Goal: Transaction & Acquisition: Purchase product/service

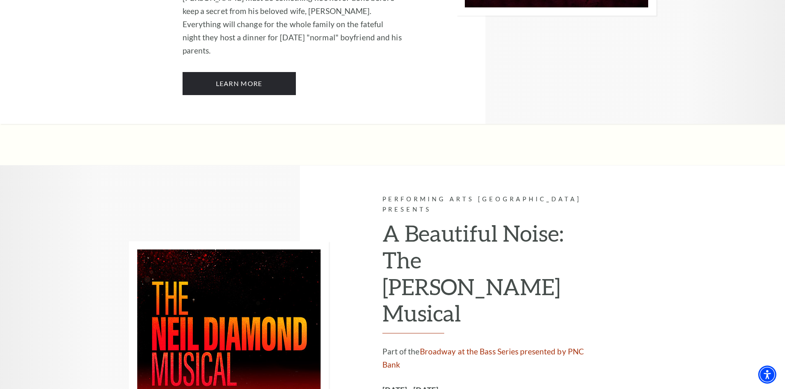
scroll to position [2020, 0]
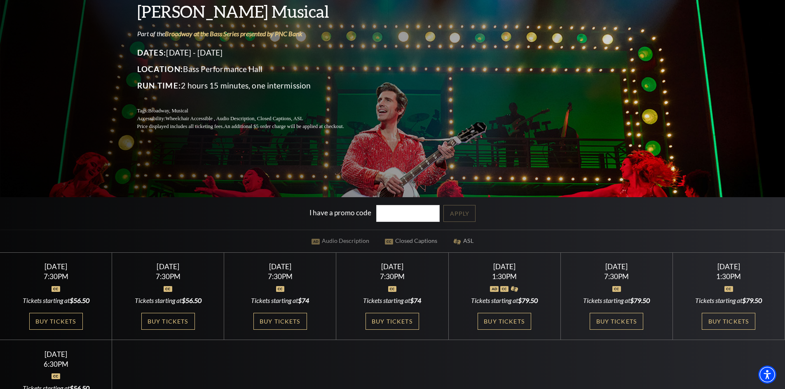
scroll to position [124, 0]
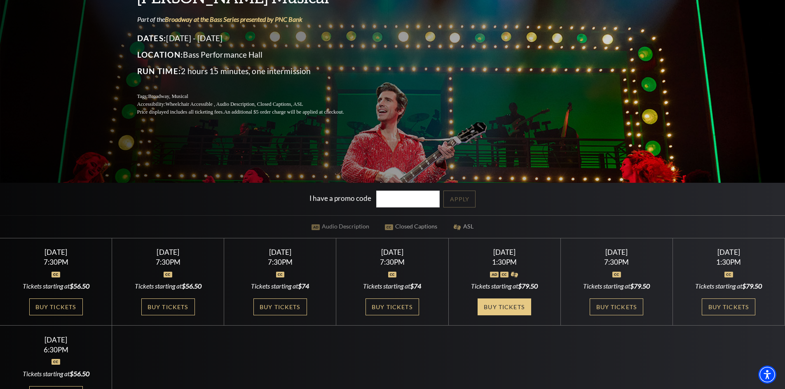
click at [504, 309] on link "Buy Tickets" at bounding box center [505, 307] width 54 height 17
click at [501, 305] on link "Buy Tickets" at bounding box center [505, 307] width 54 height 17
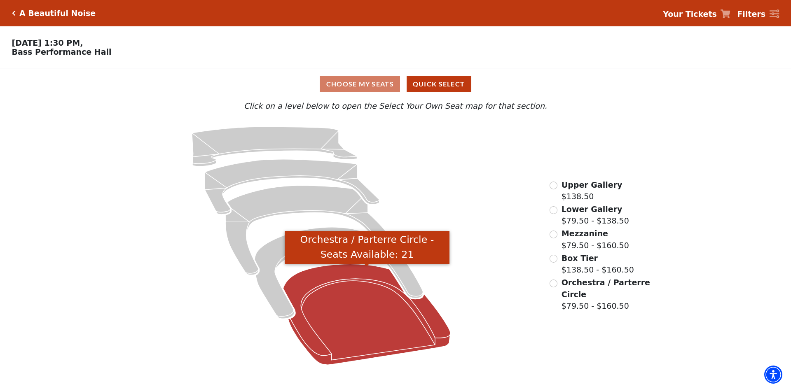
click at [339, 279] on icon "Orchestra / Parterre Circle - Seats Available: 21" at bounding box center [367, 314] width 167 height 101
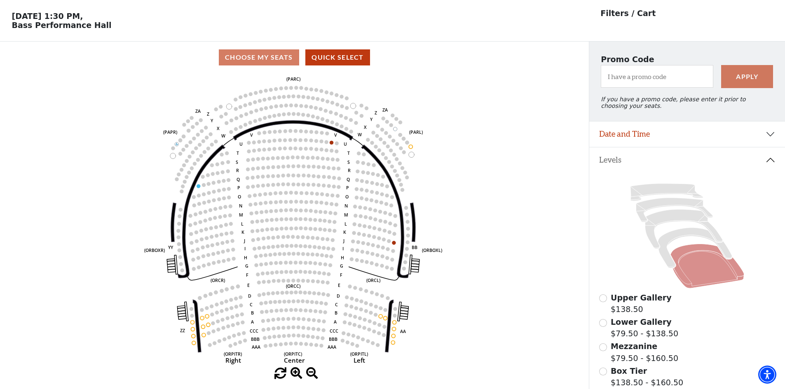
scroll to position [41, 0]
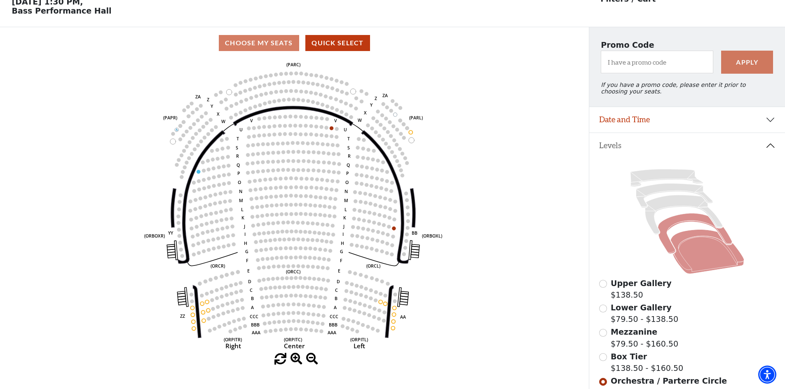
click at [667, 249] on icon at bounding box center [695, 234] width 74 height 40
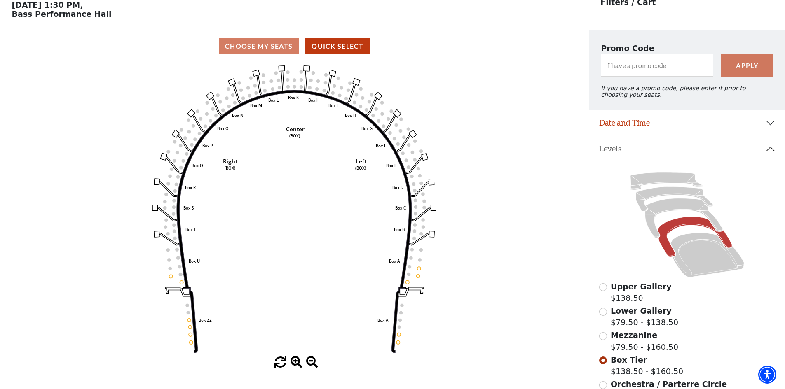
scroll to position [38, 0]
click at [652, 230] on icon at bounding box center [683, 218] width 77 height 40
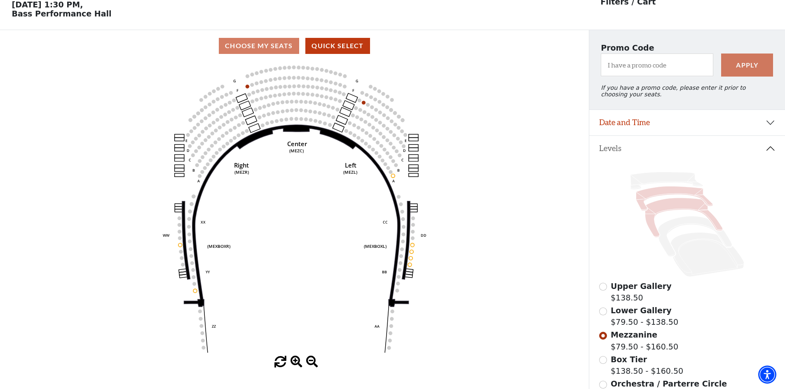
click at [642, 203] on icon at bounding box center [674, 199] width 77 height 24
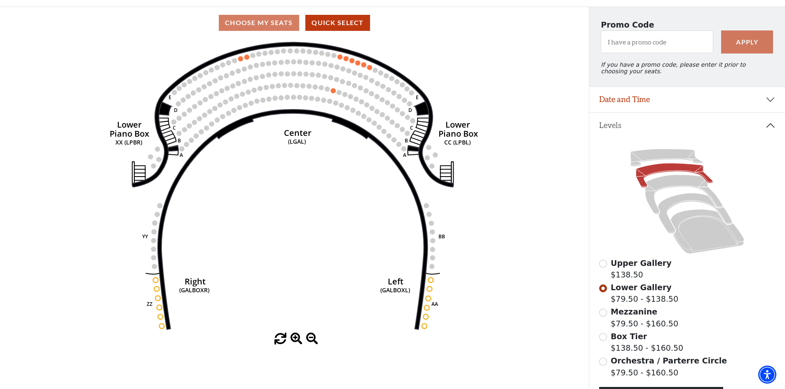
scroll to position [80, 0]
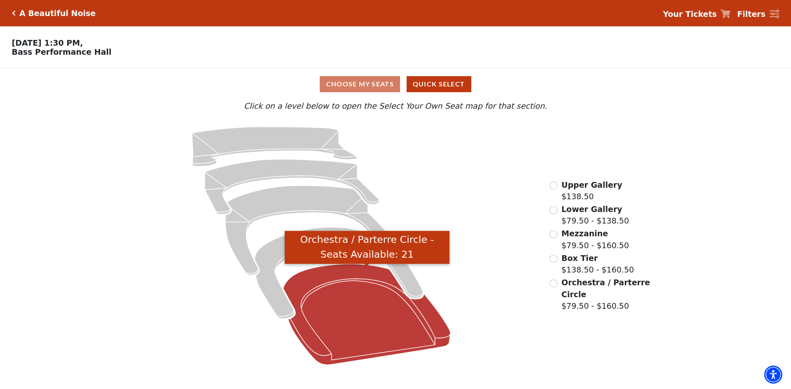
click at [316, 278] on icon "Orchestra / Parterre Circle - Seats Available: 21" at bounding box center [367, 314] width 167 height 101
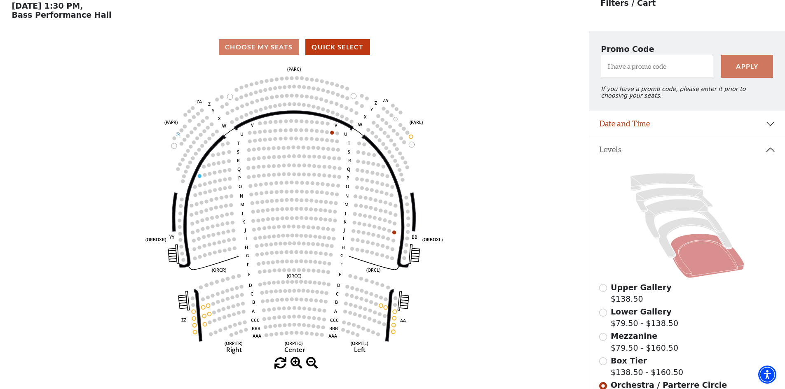
scroll to position [38, 0]
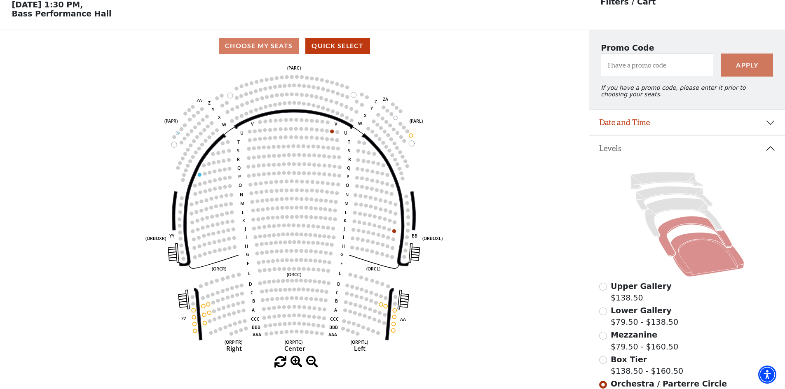
click at [662, 241] on icon at bounding box center [695, 237] width 74 height 40
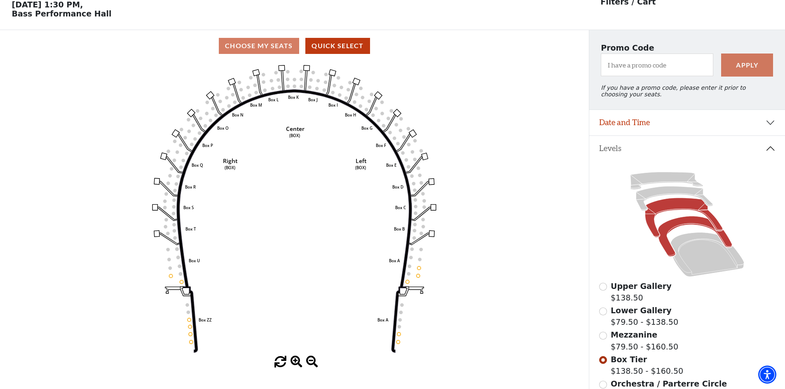
click at [651, 228] on icon at bounding box center [683, 218] width 77 height 40
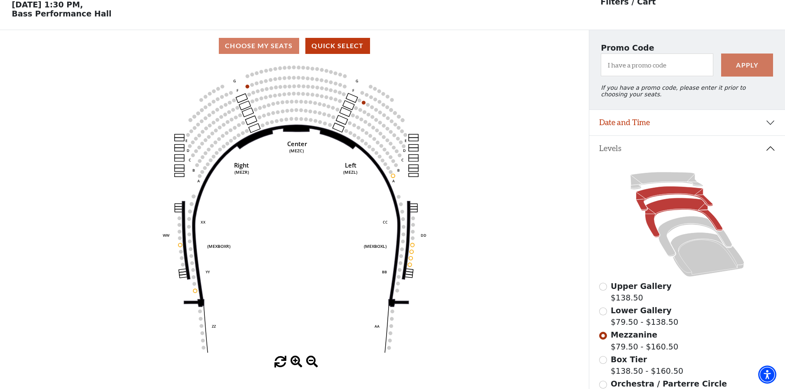
click at [640, 204] on icon at bounding box center [674, 199] width 77 height 24
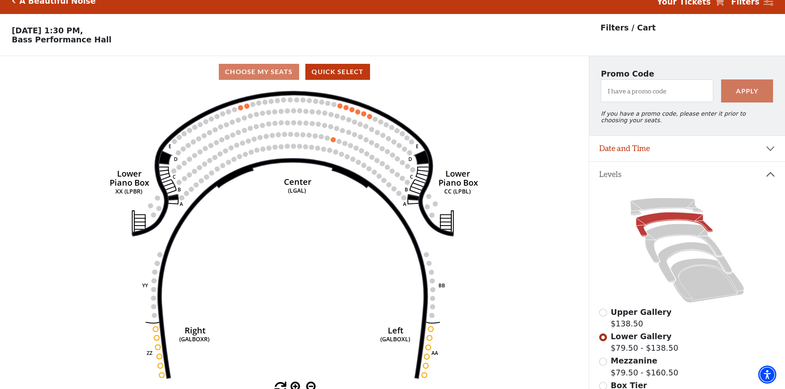
scroll to position [0, 0]
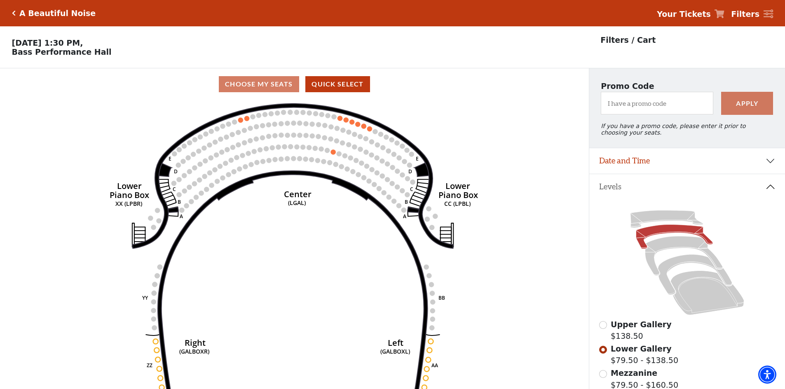
click at [12, 10] on icon "Click here to go back to filters" at bounding box center [14, 13] width 4 height 6
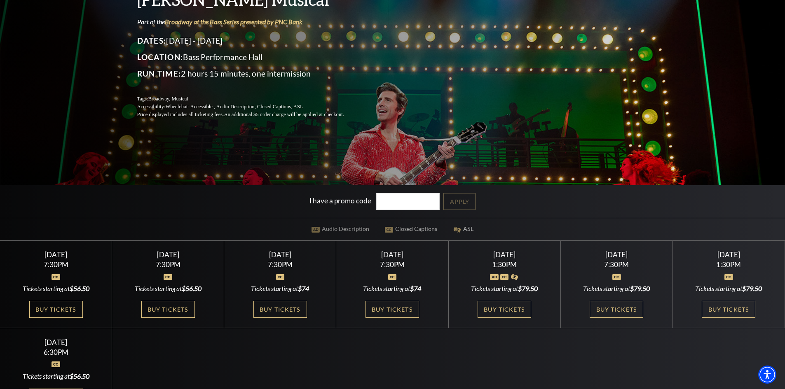
scroll to position [124, 0]
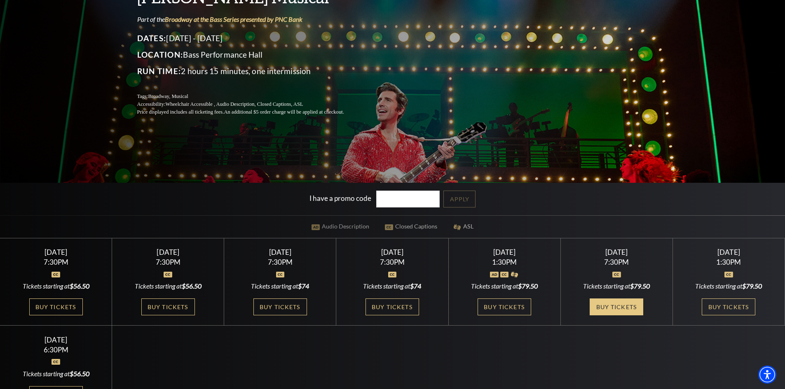
click at [614, 306] on link "Buy Tickets" at bounding box center [617, 307] width 54 height 17
click at [279, 310] on link "Buy Tickets" at bounding box center [280, 307] width 54 height 17
click at [159, 310] on link "Buy Tickets" at bounding box center [168, 307] width 54 height 17
click at [56, 307] on link "Buy Tickets" at bounding box center [56, 307] width 54 height 17
click at [293, 305] on link "Buy Tickets" at bounding box center [280, 307] width 54 height 17
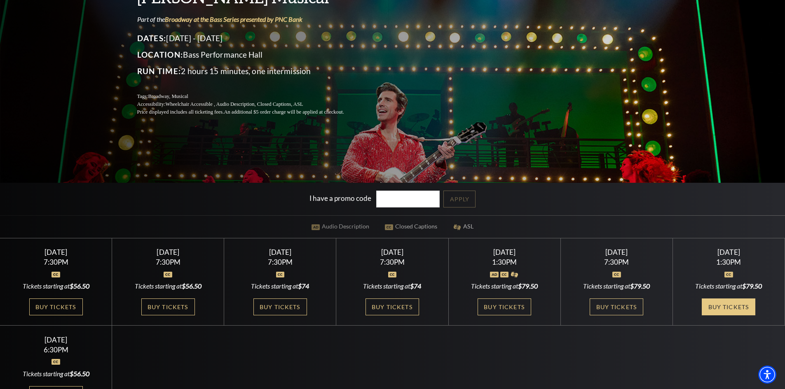
click at [735, 312] on link "Buy Tickets" at bounding box center [729, 307] width 54 height 17
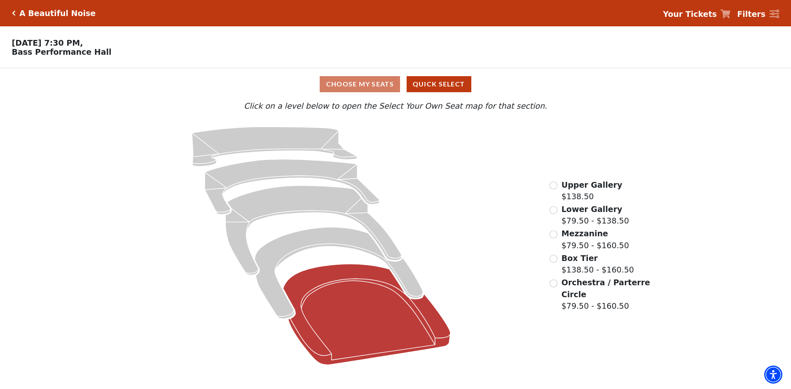
click at [371, 278] on icon at bounding box center [367, 314] width 167 height 101
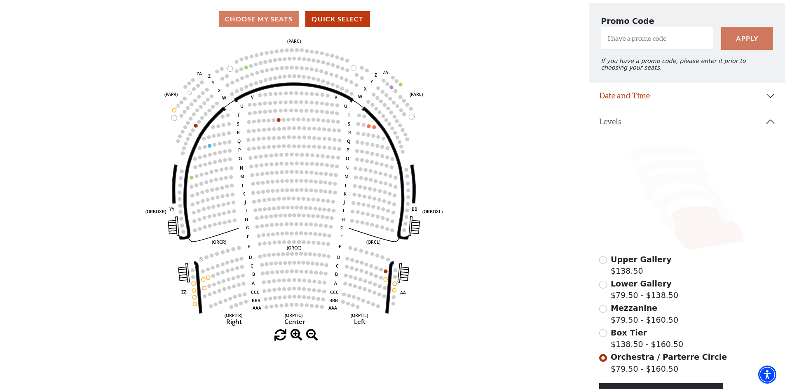
scroll to position [80, 0]
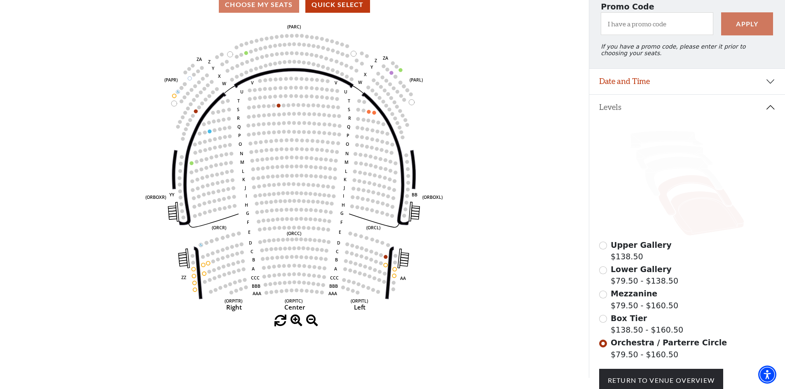
click at [666, 210] on icon at bounding box center [695, 196] width 74 height 40
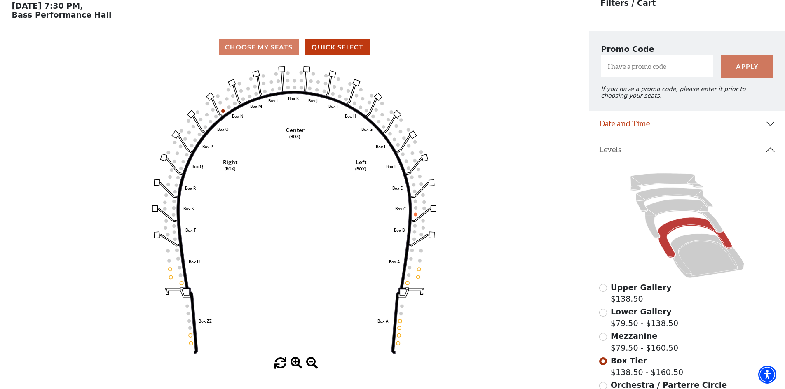
scroll to position [38, 0]
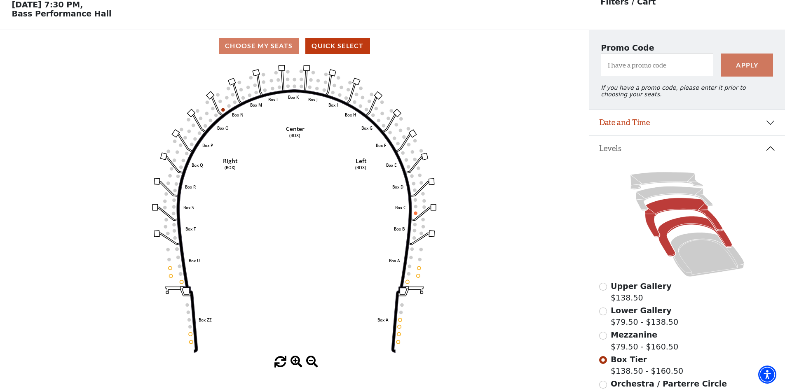
click at [649, 227] on icon at bounding box center [683, 218] width 77 height 40
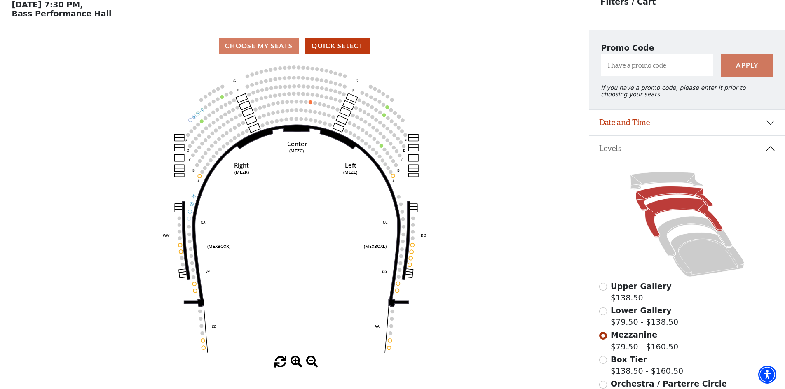
click at [641, 205] on icon at bounding box center [674, 199] width 77 height 24
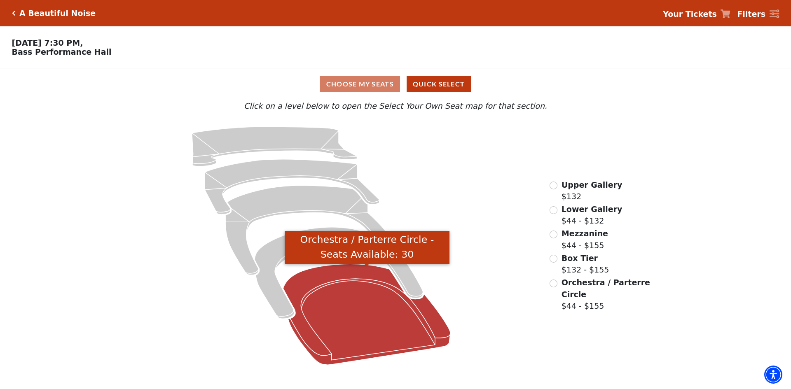
click at [334, 327] on icon "Orchestra / Parterre Circle - Seats Available: 30" at bounding box center [367, 314] width 167 height 101
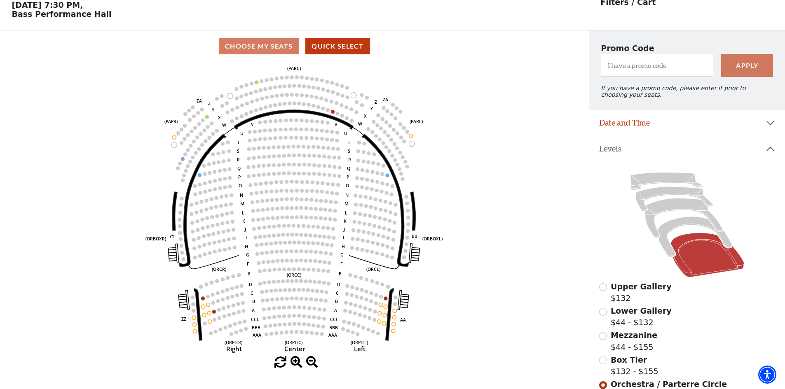
scroll to position [38, 0]
click at [665, 251] on icon at bounding box center [695, 237] width 74 height 40
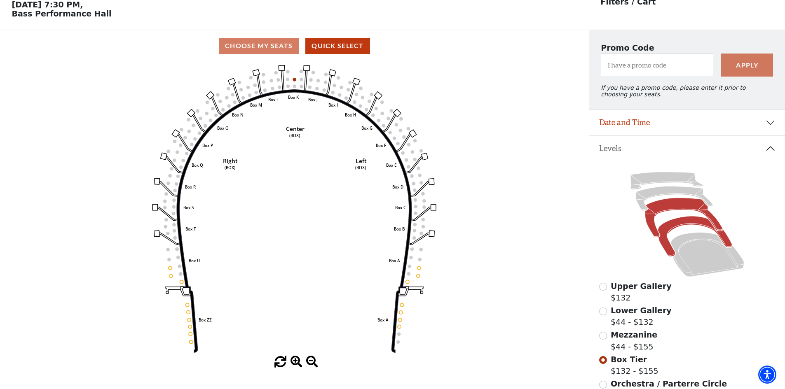
click at [650, 224] on icon at bounding box center [683, 218] width 77 height 40
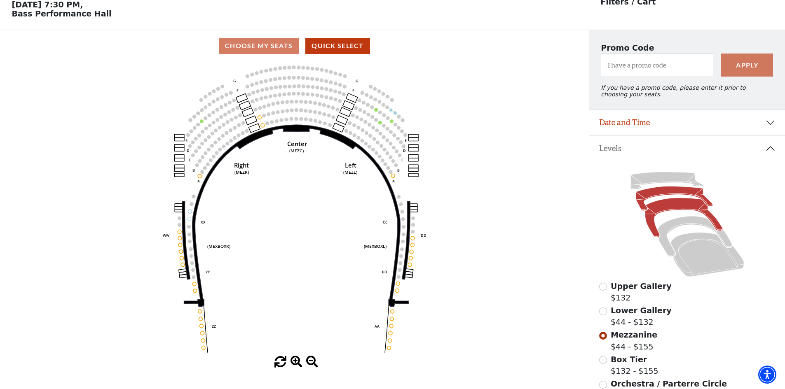
click at [645, 211] on icon at bounding box center [674, 199] width 77 height 24
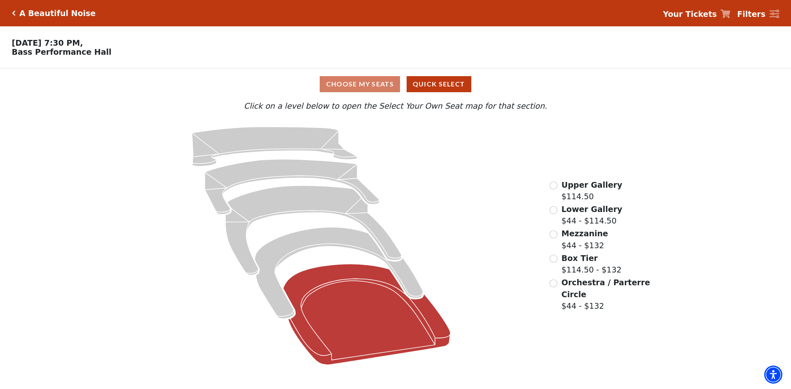
click at [362, 323] on icon at bounding box center [367, 314] width 167 height 101
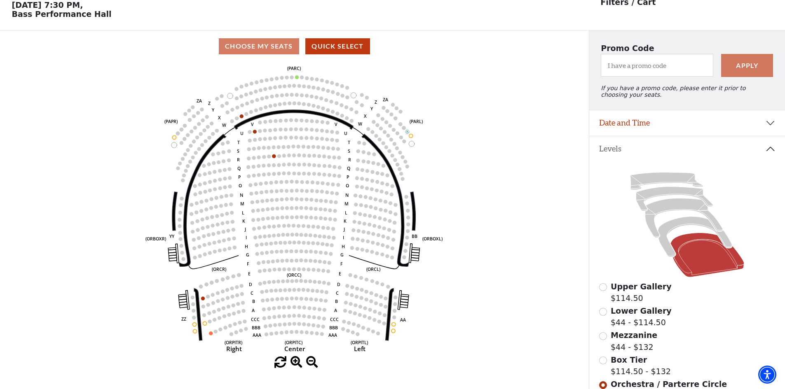
scroll to position [38, 0]
click at [669, 254] on icon at bounding box center [695, 237] width 74 height 40
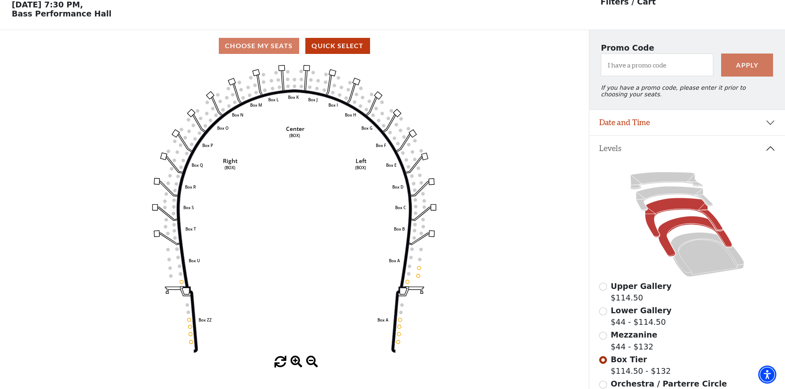
click at [651, 235] on icon at bounding box center [683, 218] width 77 height 40
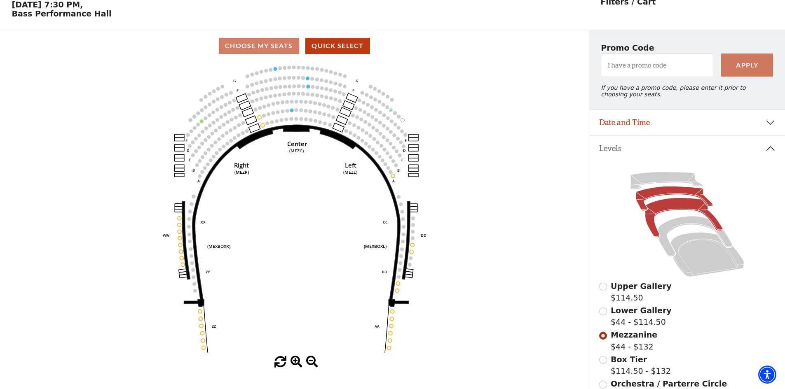
click at [643, 211] on icon at bounding box center [674, 199] width 77 height 24
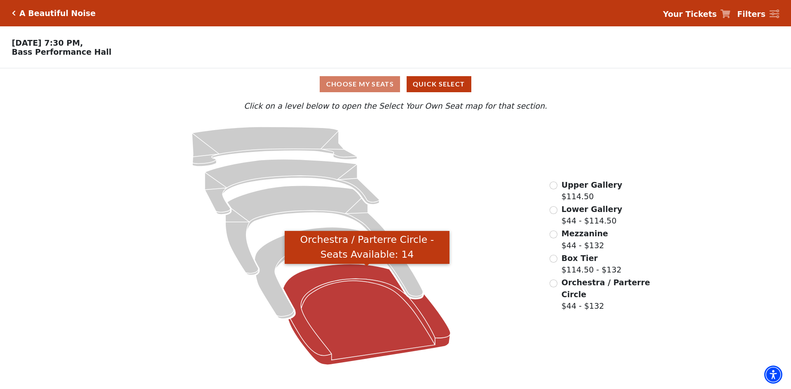
click at [344, 303] on icon "Orchestra / Parterre Circle - Seats Available: 14" at bounding box center [367, 314] width 167 height 101
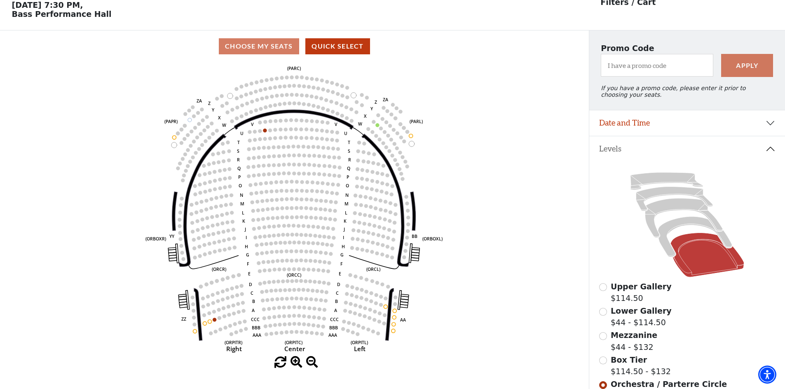
scroll to position [38, 0]
click at [665, 250] on icon at bounding box center [695, 237] width 74 height 40
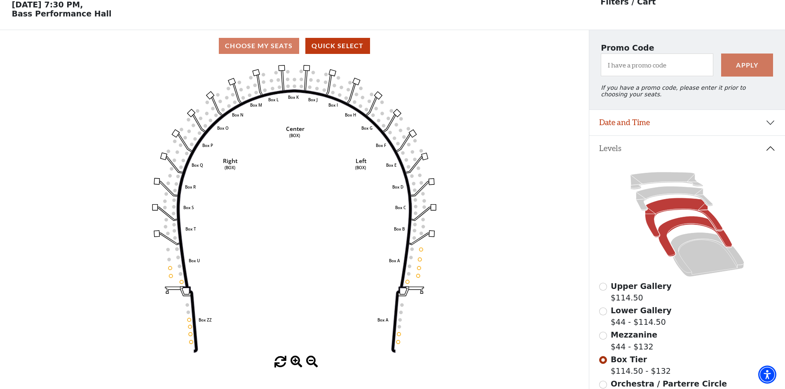
click at [648, 227] on icon at bounding box center [683, 218] width 77 height 40
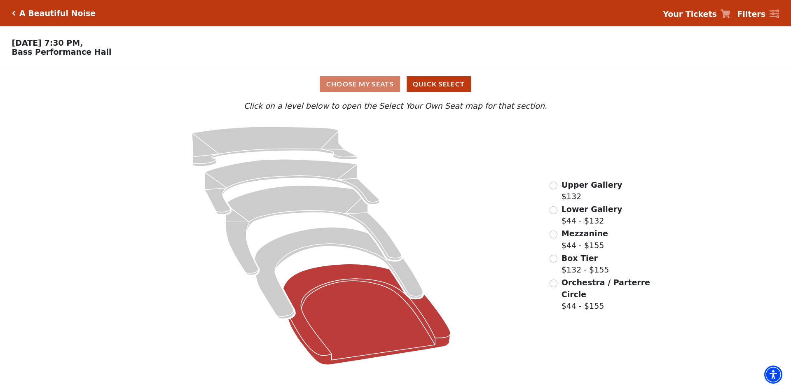
click at [359, 315] on icon at bounding box center [367, 314] width 167 height 101
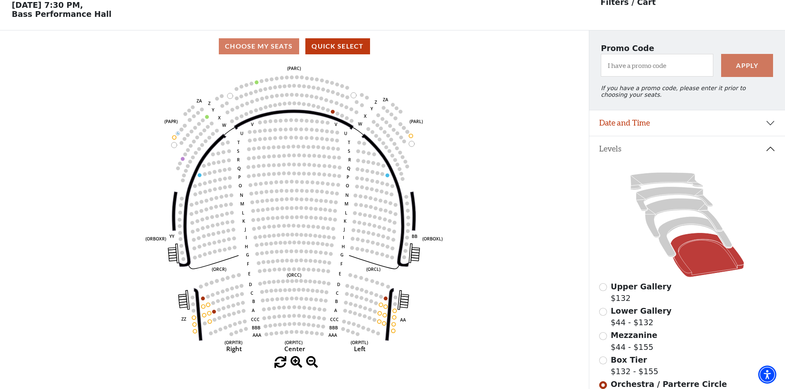
scroll to position [38, 0]
click at [669, 246] on icon at bounding box center [695, 237] width 74 height 40
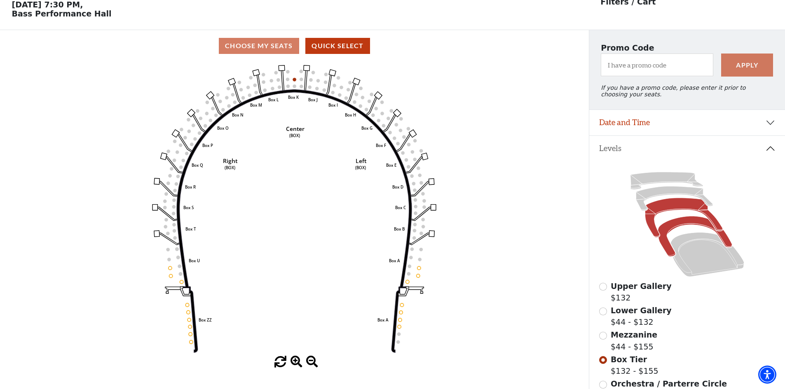
click at [653, 236] on icon at bounding box center [683, 218] width 77 height 40
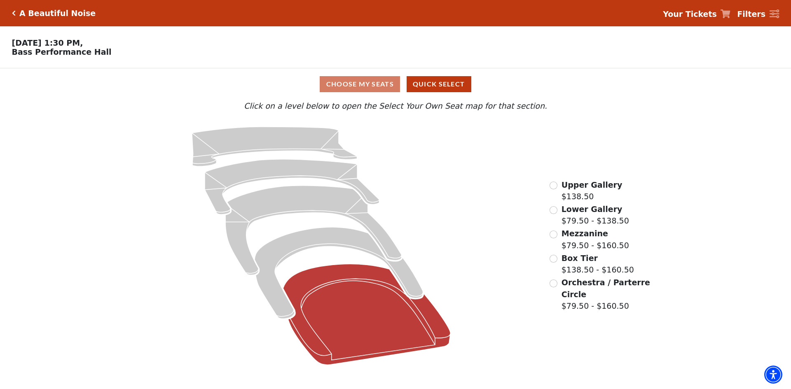
click at [375, 323] on icon at bounding box center [367, 314] width 167 height 101
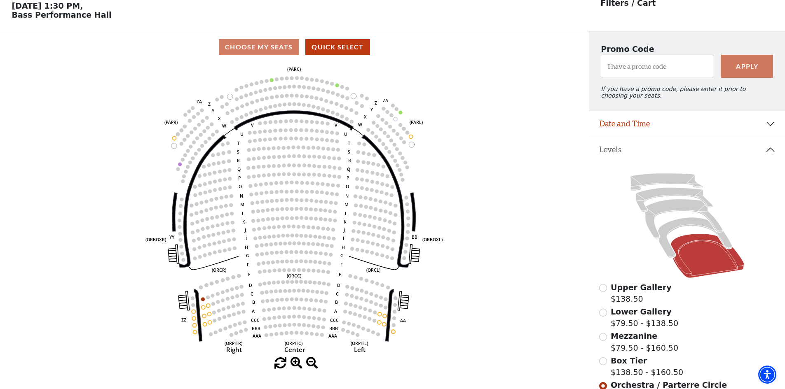
scroll to position [38, 0]
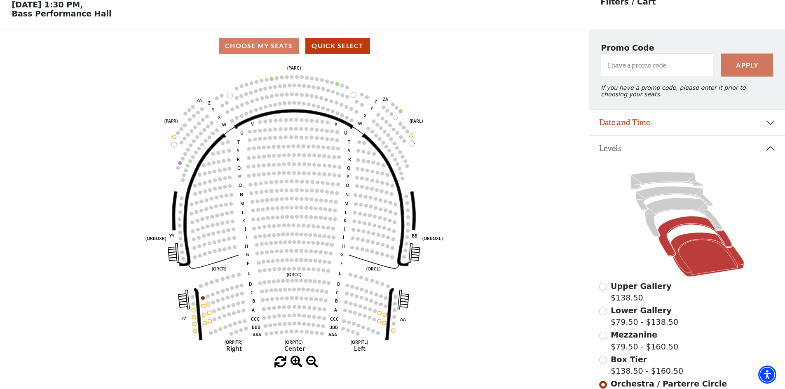
click at [665, 246] on icon at bounding box center [695, 237] width 74 height 40
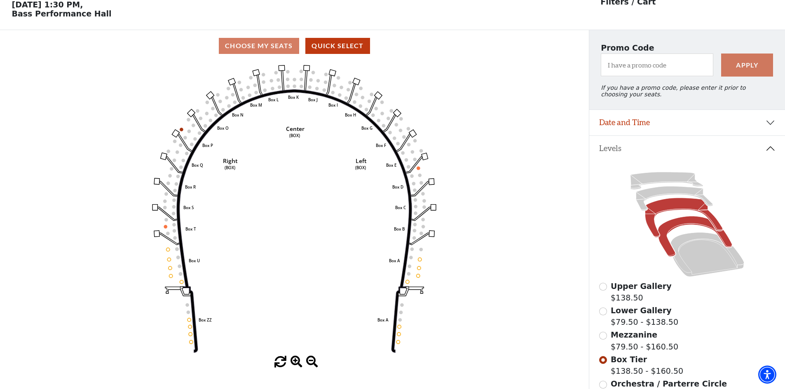
click at [652, 232] on icon at bounding box center [683, 218] width 77 height 40
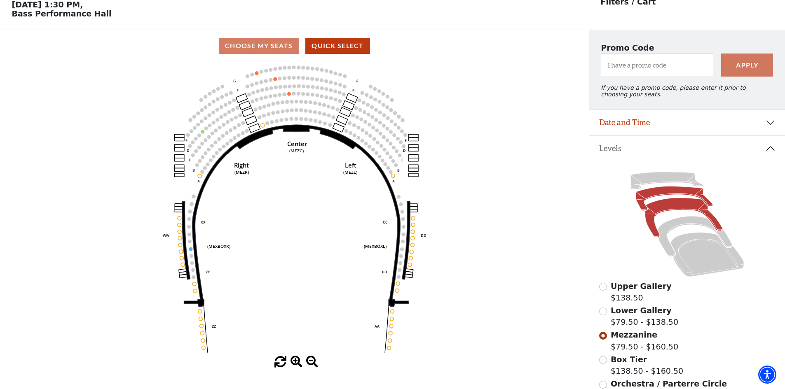
click at [643, 210] on icon at bounding box center [674, 199] width 77 height 24
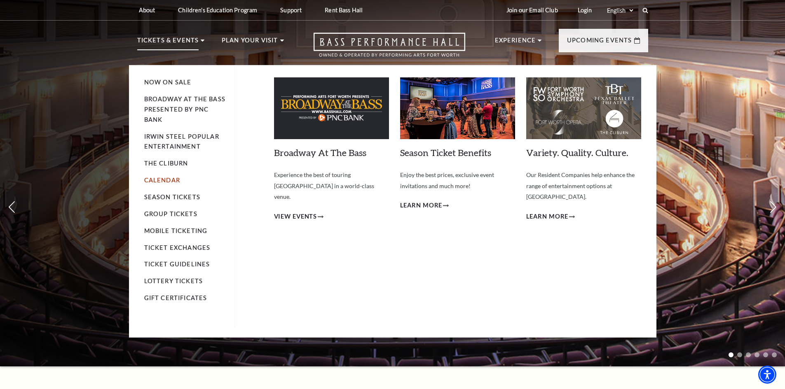
click at [164, 181] on link "Calendar" at bounding box center [162, 180] width 36 height 7
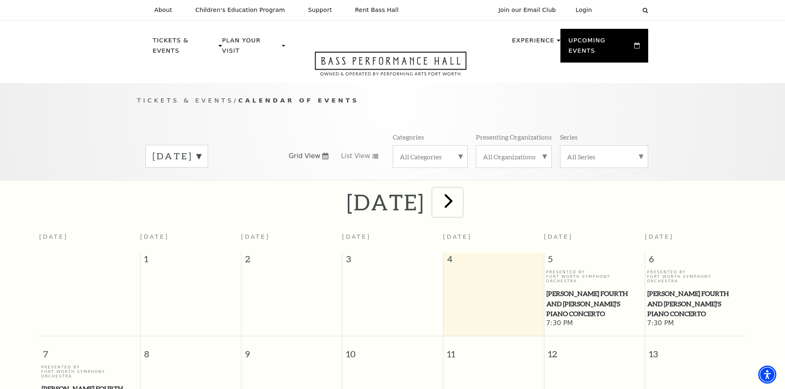
click at [460, 194] on span "next" at bounding box center [448, 200] width 23 height 23
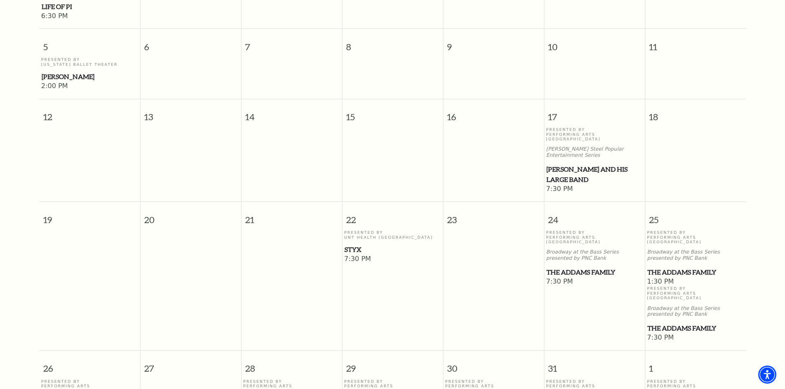
scroll to position [73, 0]
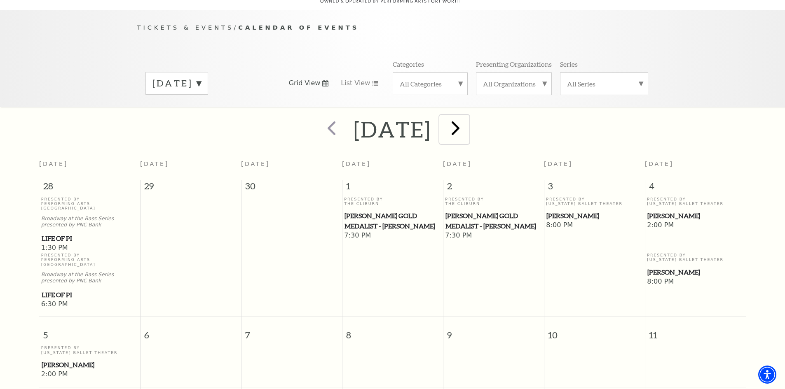
click at [467, 122] on span "next" at bounding box center [455, 127] width 23 height 23
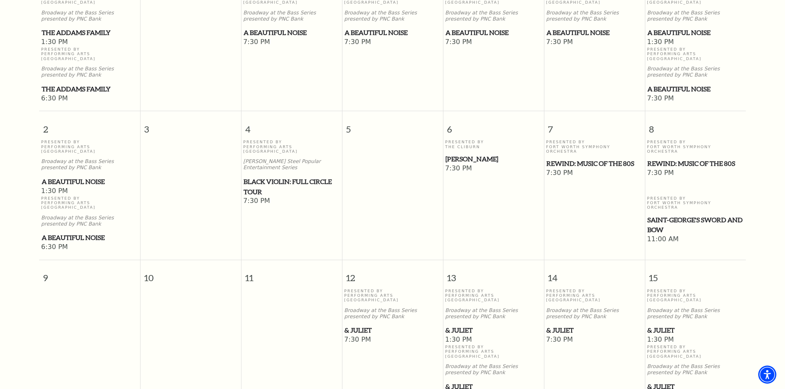
scroll to position [238, 0]
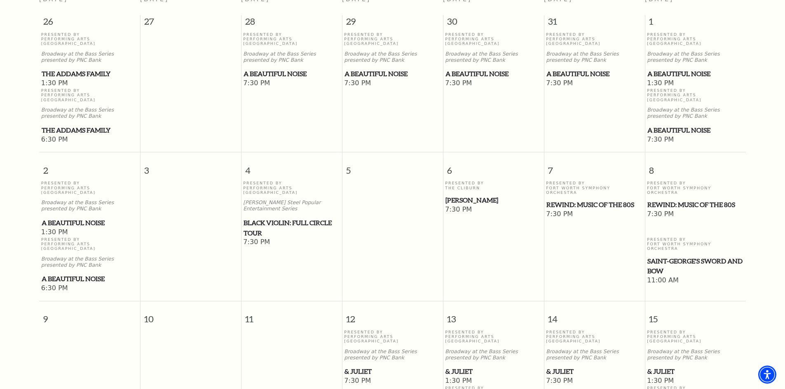
click at [666, 200] on span "REWIND: Music of the 80s" at bounding box center [696, 205] width 96 height 10
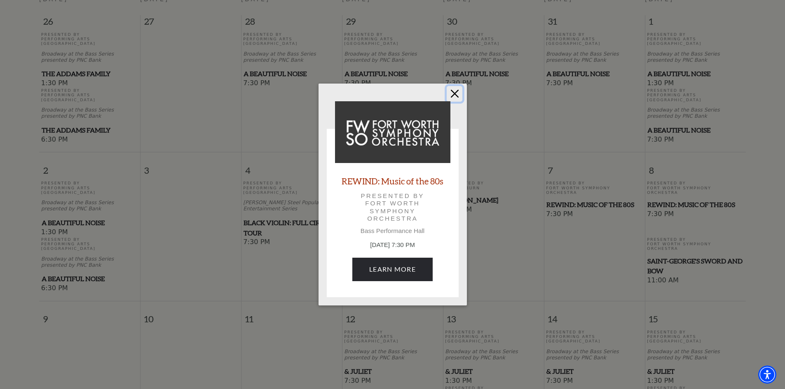
click at [455, 86] on button "Close" at bounding box center [455, 94] width 16 height 16
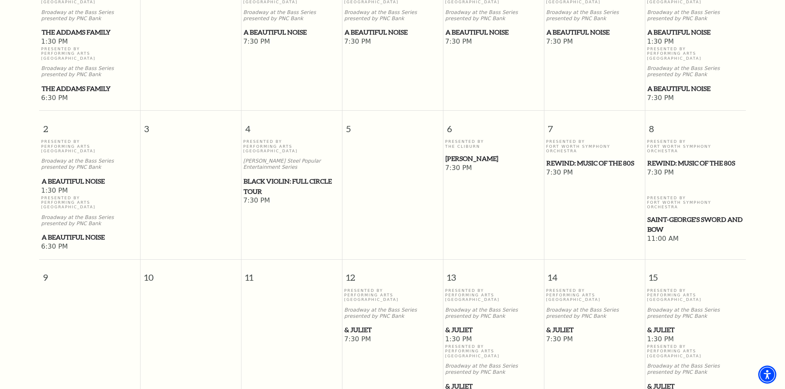
scroll to position [114, 0]
